Goal: Task Accomplishment & Management: Manage account settings

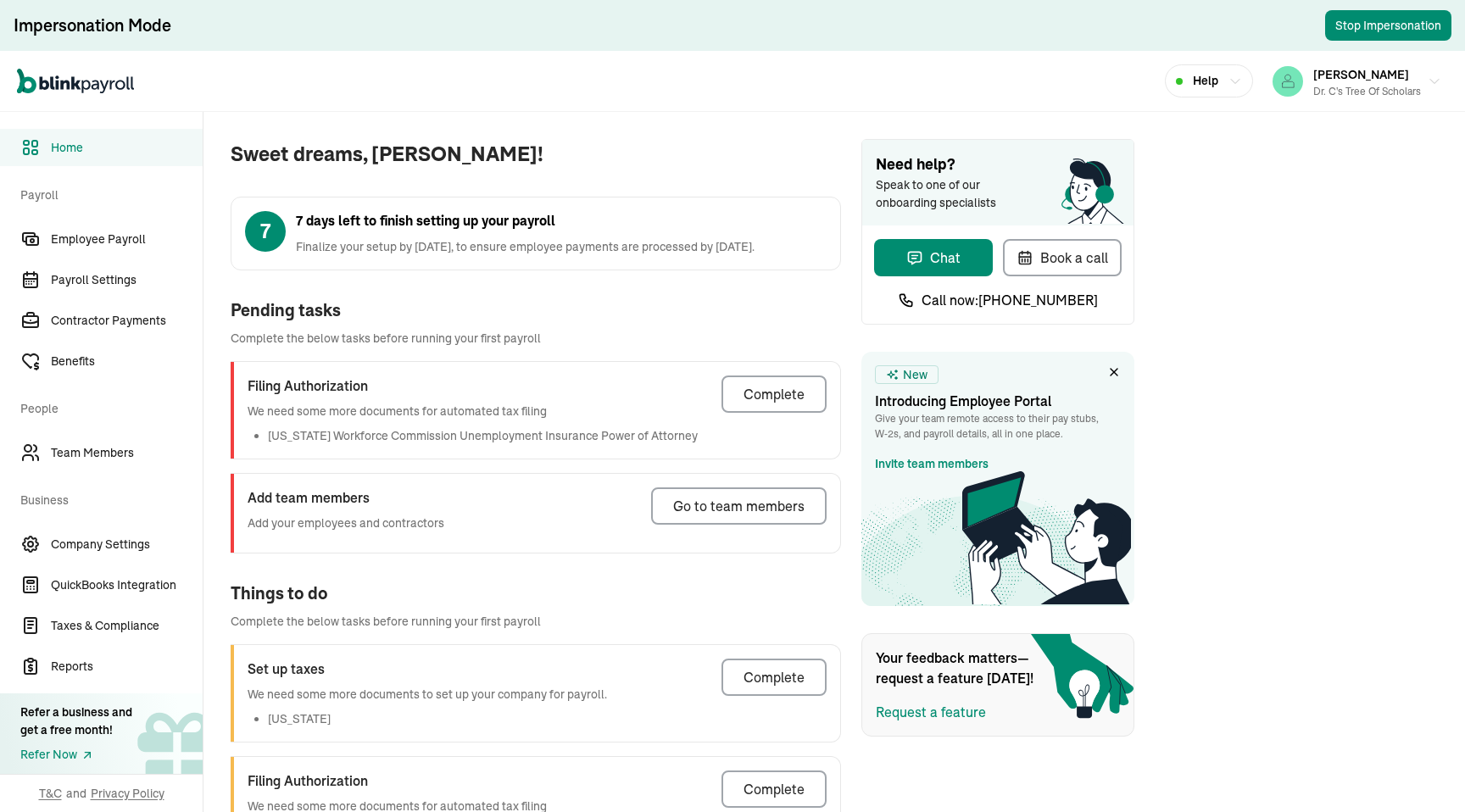
click at [798, 84] on div "Open main menu Help [PERSON_NAME] Dr. C's Tree of Scholars" at bounding box center [732, 81] width 1465 height 61
click at [617, 99] on div "Open main menu Help Bianca Comeaux Dr. C's Tree of Scholars" at bounding box center [732, 81] width 1465 height 61
click at [798, 84] on div "Open main menu Help [PERSON_NAME] Dr. C's Tree of Scholars" at bounding box center [732, 81] width 1465 height 61
click at [617, 99] on div "Open main menu Help [PERSON_NAME] Dr. C's Tree of Scholars" at bounding box center [732, 81] width 1465 height 61
click at [62, 282] on span "Payroll Settings" at bounding box center [126, 280] width 152 height 17
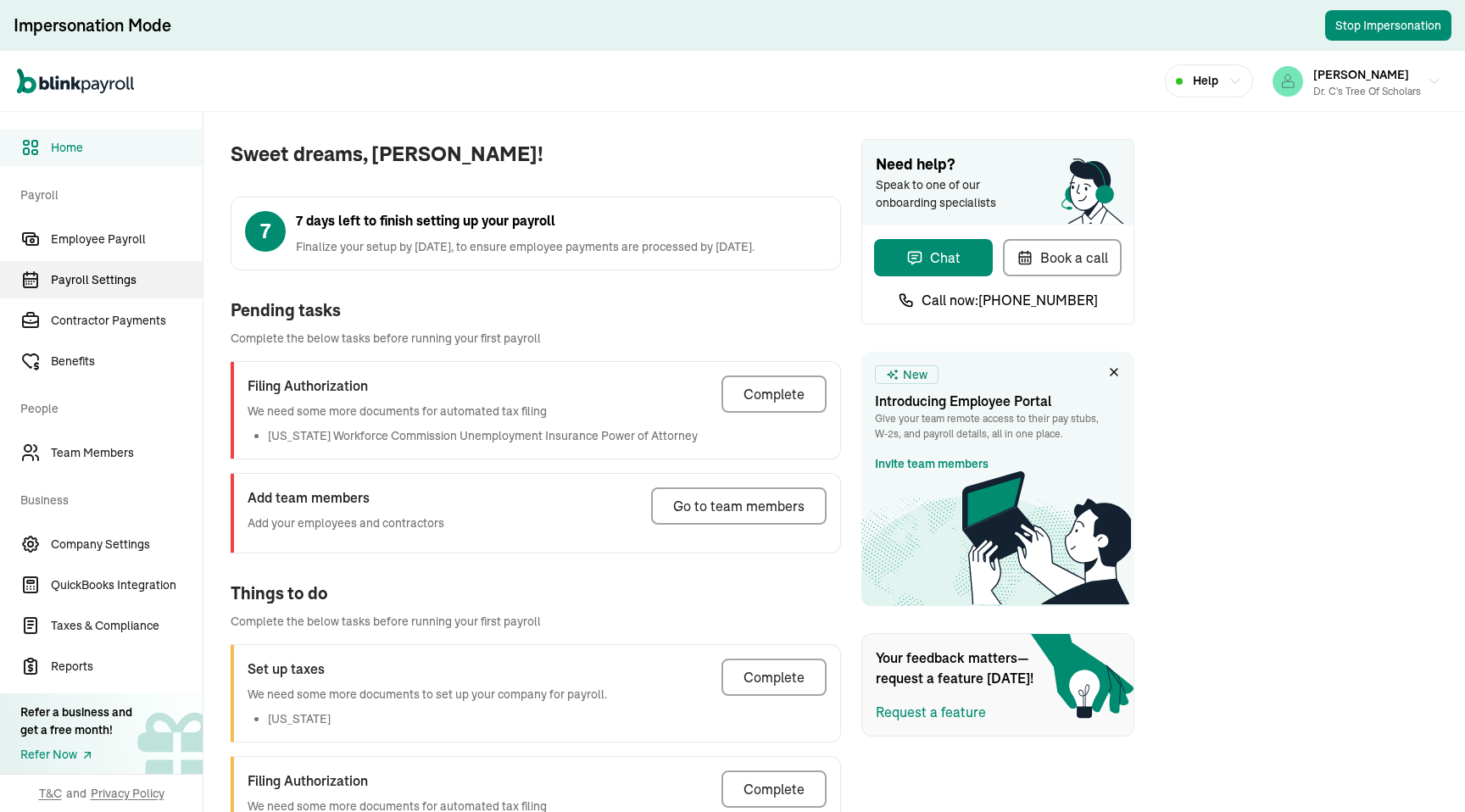
click at [62, 282] on span "Payroll Settings" at bounding box center [126, 280] width 152 height 17
